Goal: Navigation & Orientation: Find specific page/section

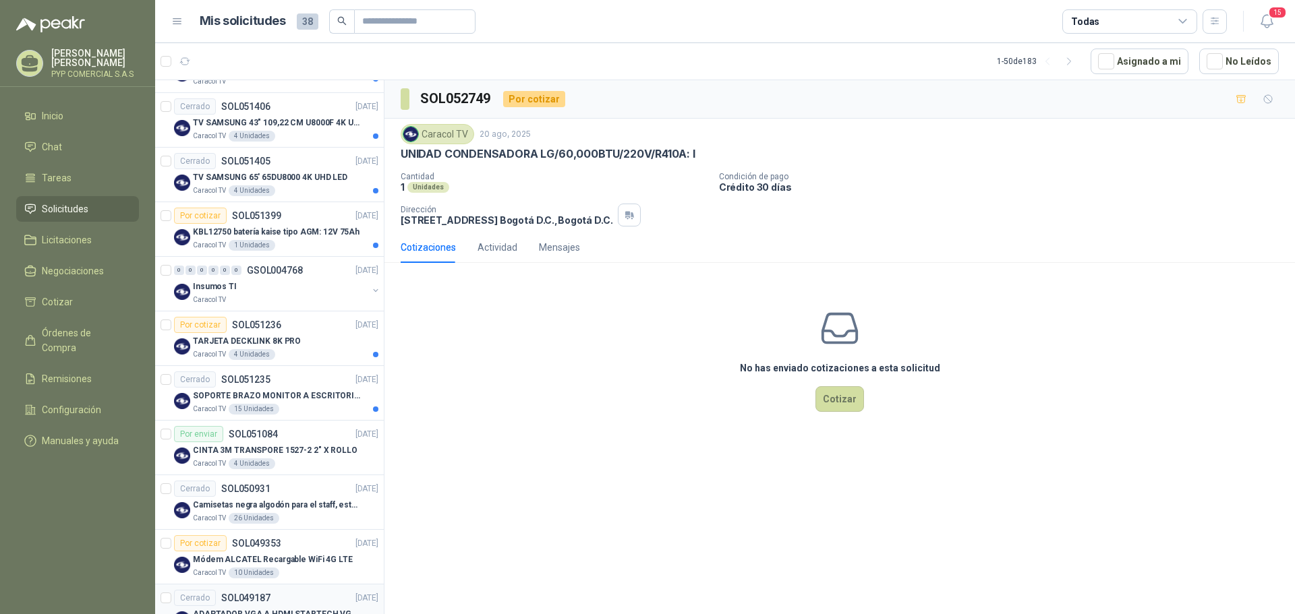
scroll to position [2335, 0]
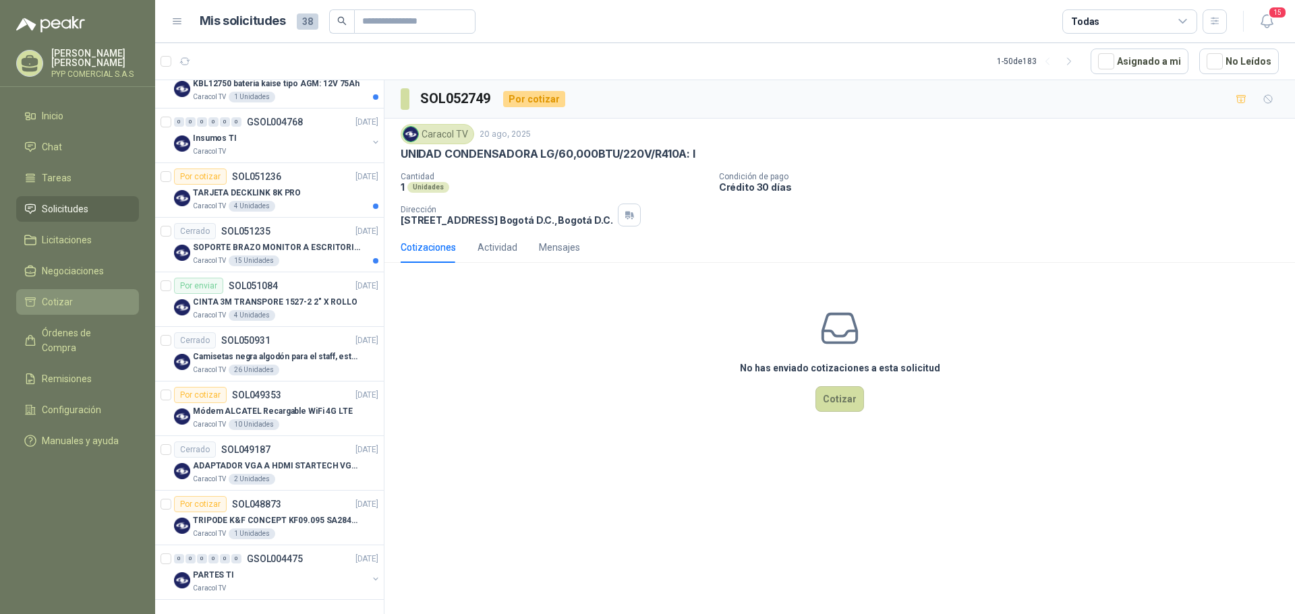
click at [78, 292] on link "Cotizar" at bounding box center [77, 302] width 123 height 26
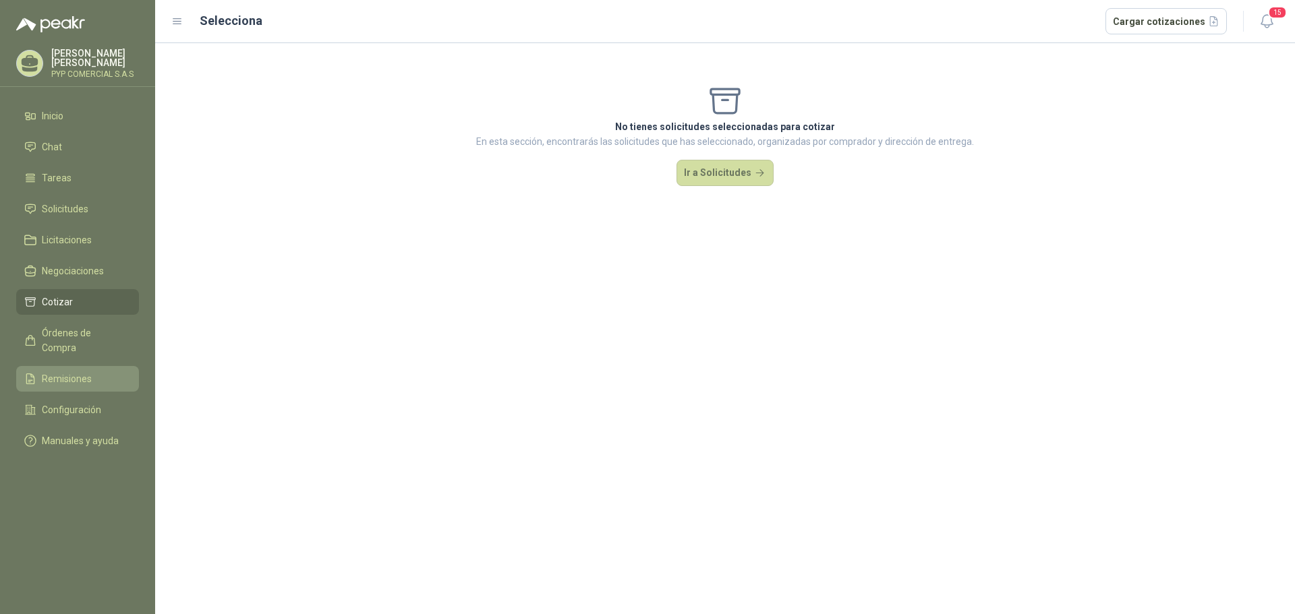
click at [109, 372] on li "Remisiones" at bounding box center [77, 379] width 107 height 15
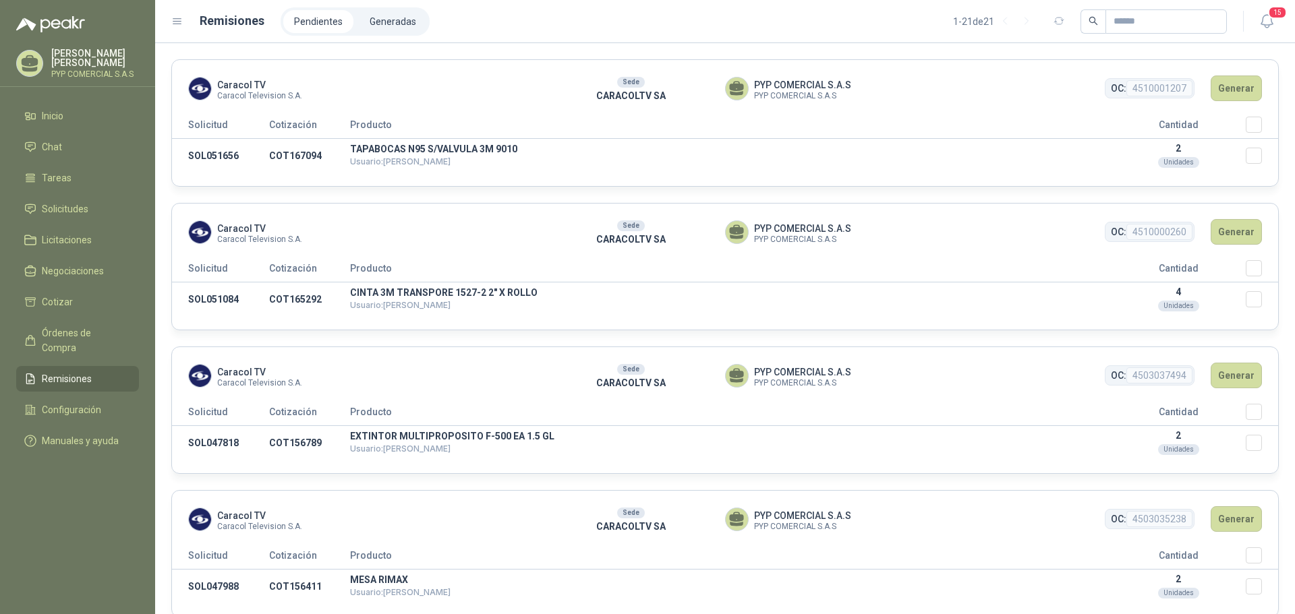
click at [1244, 104] on header "Caracol TV Caracol Television S.A. Sede CARACOLTV SA PYP COMERCIAL S.A.S PYP CO…" at bounding box center [725, 88] width 1106 height 57
click at [1229, 95] on button "Generar" at bounding box center [1235, 89] width 51 height 26
click at [1227, 91] on button "Generar" at bounding box center [1235, 89] width 51 height 26
click at [1219, 77] on button "Generar" at bounding box center [1235, 89] width 51 height 26
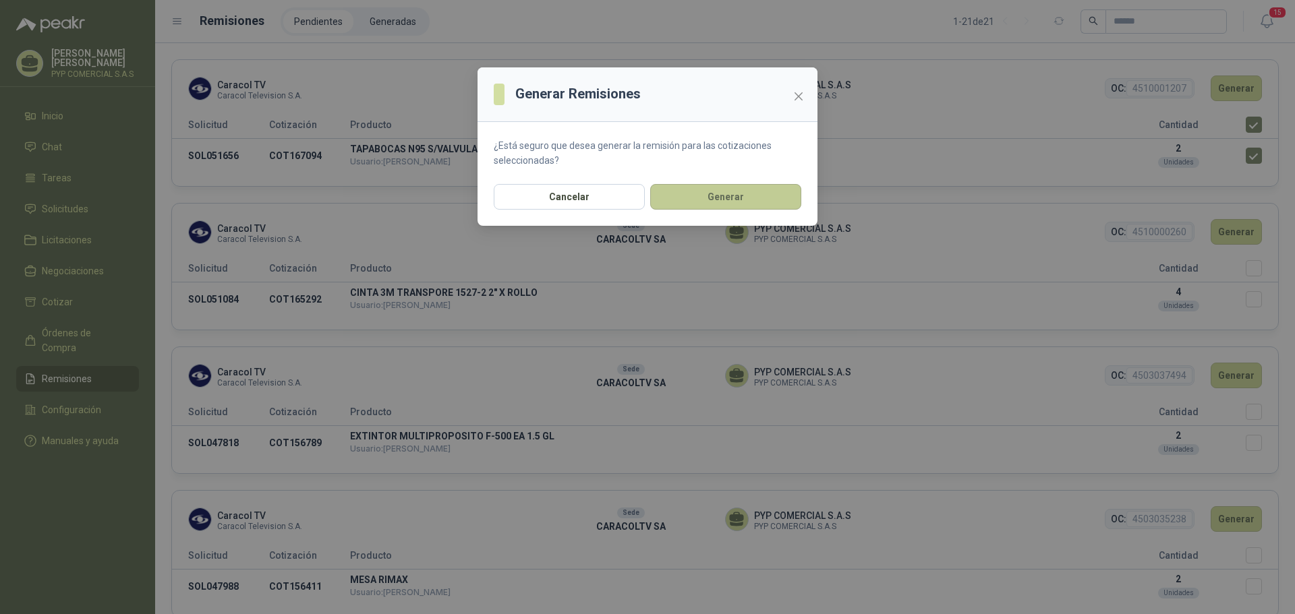
click at [710, 198] on button "Generar" at bounding box center [725, 197] width 151 height 26
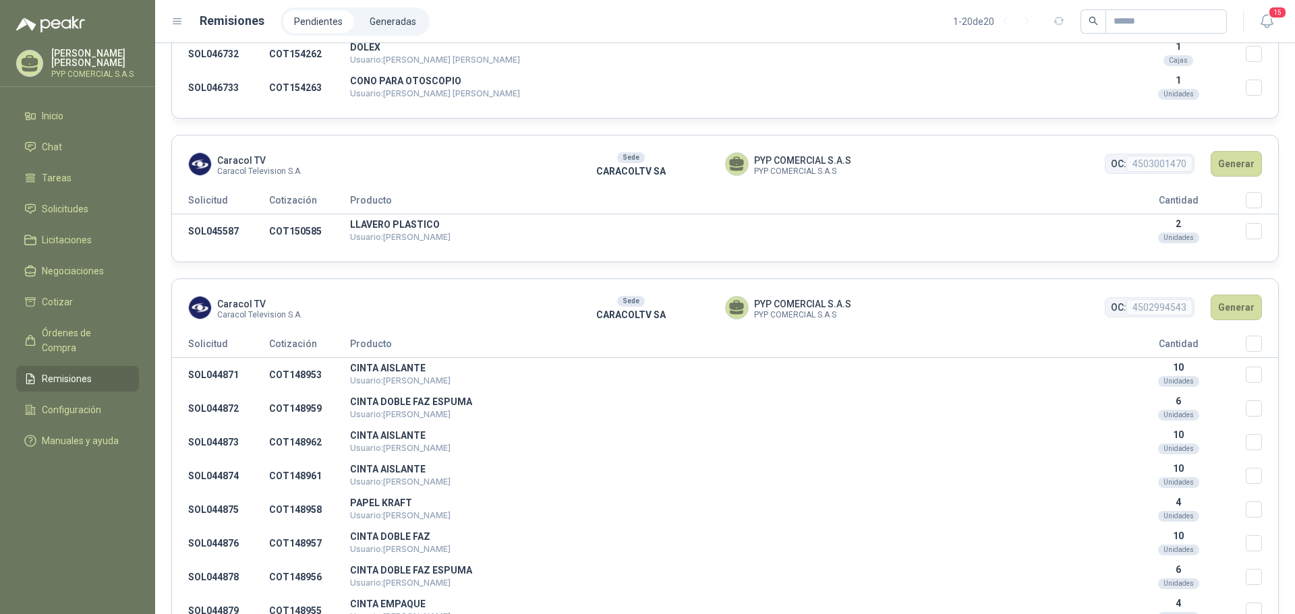
scroll to position [834, 0]
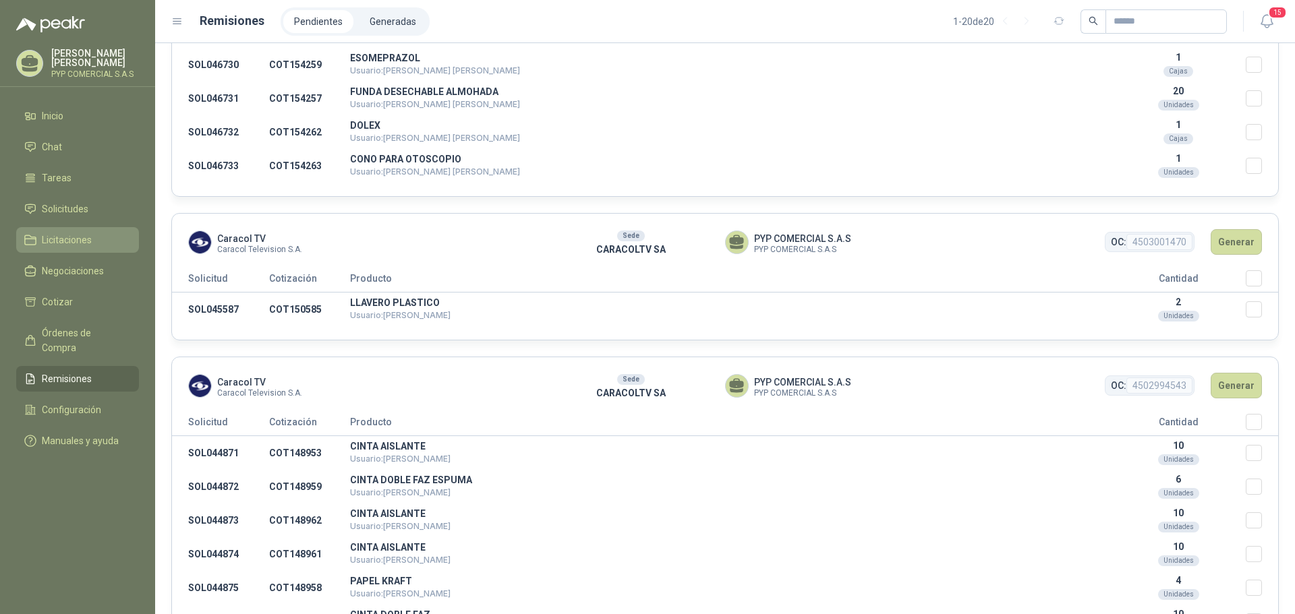
click at [57, 231] on link "Licitaciones" at bounding box center [77, 240] width 123 height 26
click at [69, 204] on span "Solicitudes" at bounding box center [65, 209] width 47 height 15
